Goal: Information Seeking & Learning: Learn about a topic

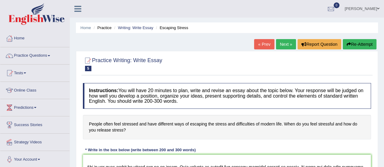
click at [259, 46] on link "« Prev" at bounding box center [264, 44] width 20 height 10
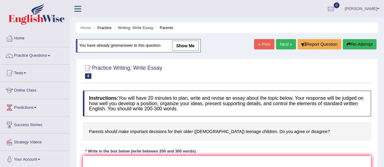
click at [102, 120] on div "Instructions: You will have 20 minutes to plan, write and revise an essay about…" at bounding box center [226, 155] width 291 height 135
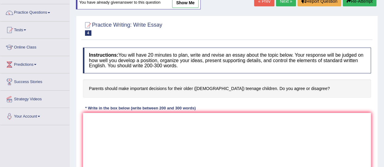
scroll to position [85, 0]
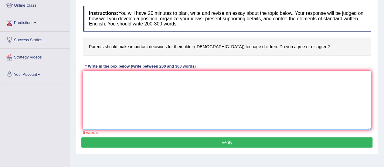
click at [102, 120] on textarea at bounding box center [227, 100] width 288 height 59
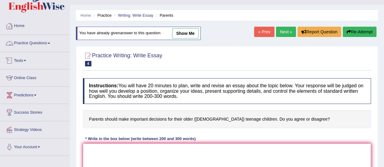
scroll to position [12, 0]
click at [37, 42] on link "Practice Questions" at bounding box center [34, 42] width 69 height 15
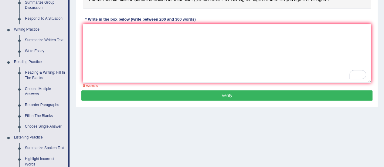
scroll to position [132, 0]
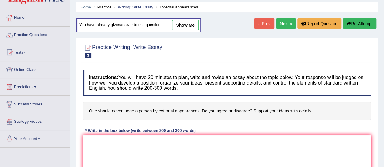
scroll to position [20, 0]
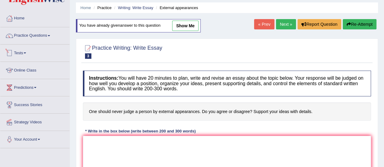
click at [22, 53] on link "Tests" at bounding box center [34, 52] width 69 height 15
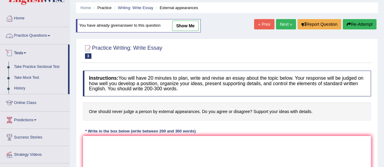
click at [36, 33] on link "Practice Questions" at bounding box center [34, 34] width 69 height 15
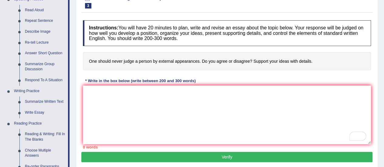
scroll to position [111, 0]
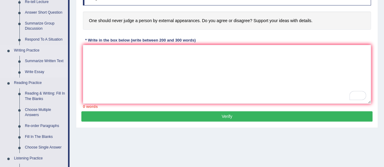
click at [36, 72] on link "Write Essay" at bounding box center [45, 72] width 46 height 11
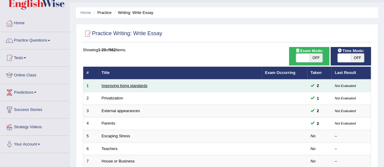
scroll to position [15, 0]
click at [133, 85] on link "Improving living standards" at bounding box center [125, 85] width 46 height 5
click at [316, 86] on span "2" at bounding box center [318, 86] width 7 height 6
click at [135, 88] on td "Improving living standards" at bounding box center [179, 86] width 163 height 13
click at [135, 86] on link "Improving living standards" at bounding box center [125, 85] width 46 height 5
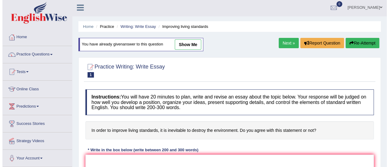
scroll to position [1, 0]
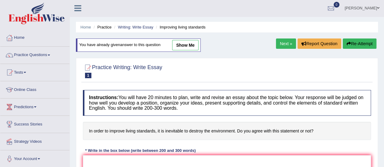
click at [181, 44] on link "show me" at bounding box center [185, 45] width 26 height 10
type textarea "The increasing influence of living standards on our lives has ignited numerous …"
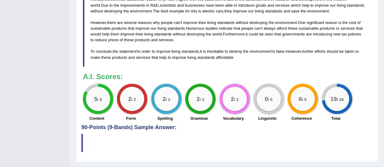
scroll to position [273, 0]
